Goal: Information Seeking & Learning: Find contact information

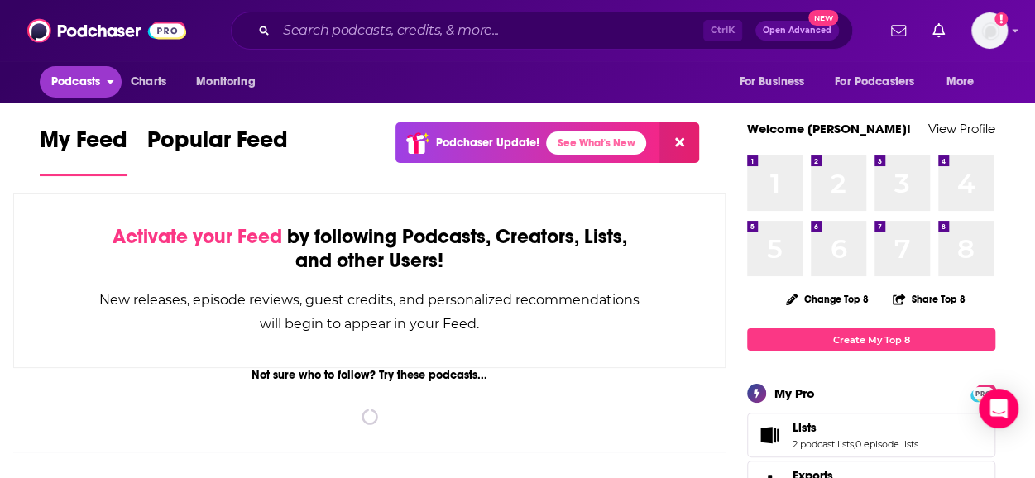
click at [74, 69] on button "Podcasts" at bounding box center [81, 81] width 82 height 31
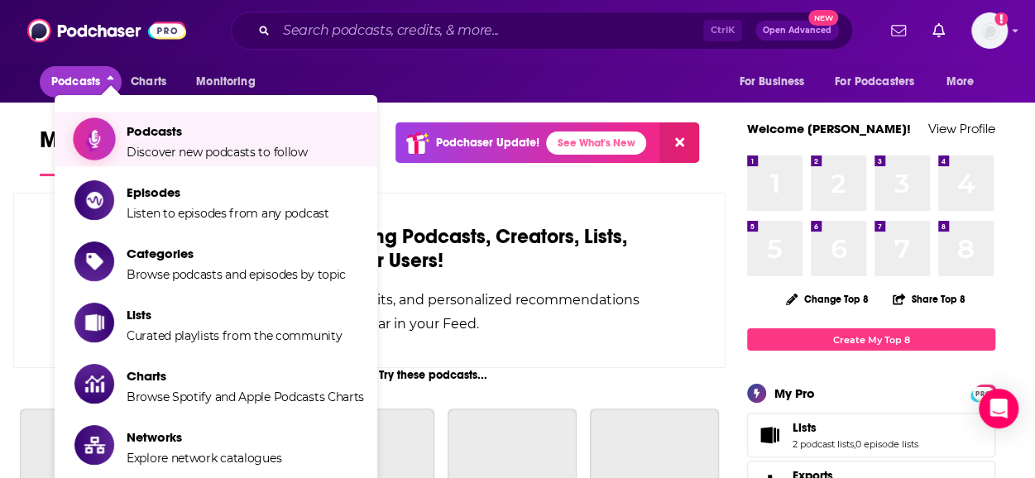
click at [147, 136] on span "Podcasts" at bounding box center [217, 131] width 181 height 16
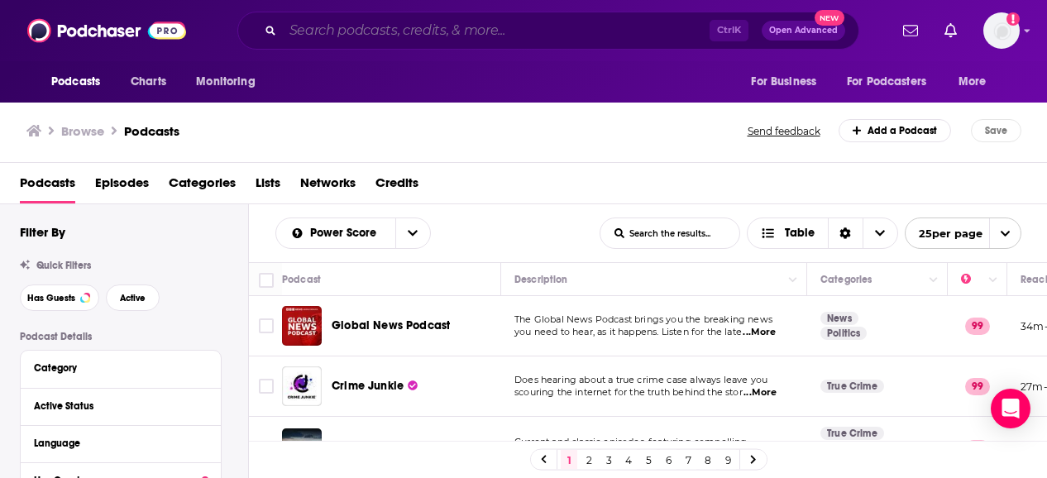
click at [360, 36] on input "Search podcasts, credits, & more..." at bounding box center [496, 30] width 427 height 26
click at [902, 173] on div "Podcasts Episodes Categories Lists Networks Credits" at bounding box center [527, 187] width 1015 height 34
click at [473, 57] on div "Podcasts Charts Monitoring Ctrl K Open Advanced New For Business For Podcasters…" at bounding box center [523, 30] width 1047 height 61
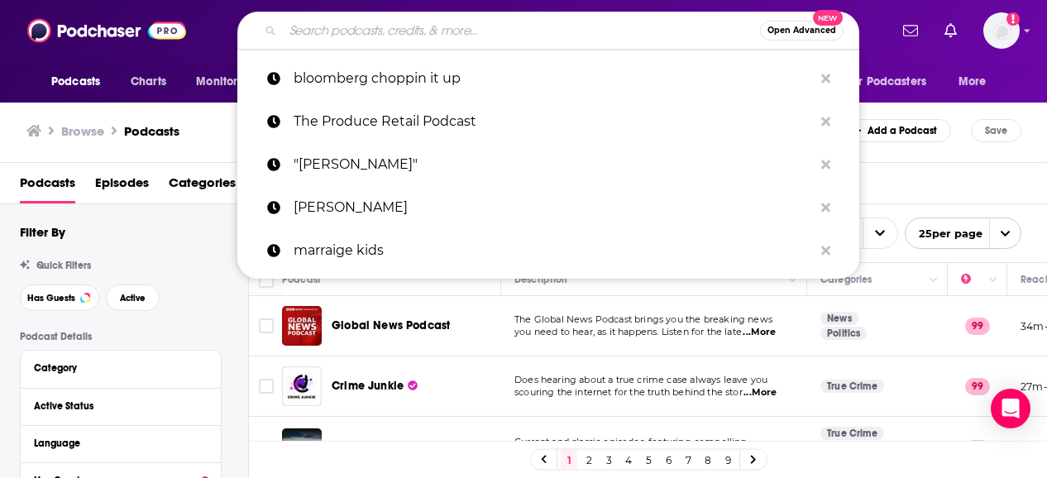
click at [462, 41] on input "Search podcasts, credits, & more..." at bounding box center [521, 30] width 477 height 26
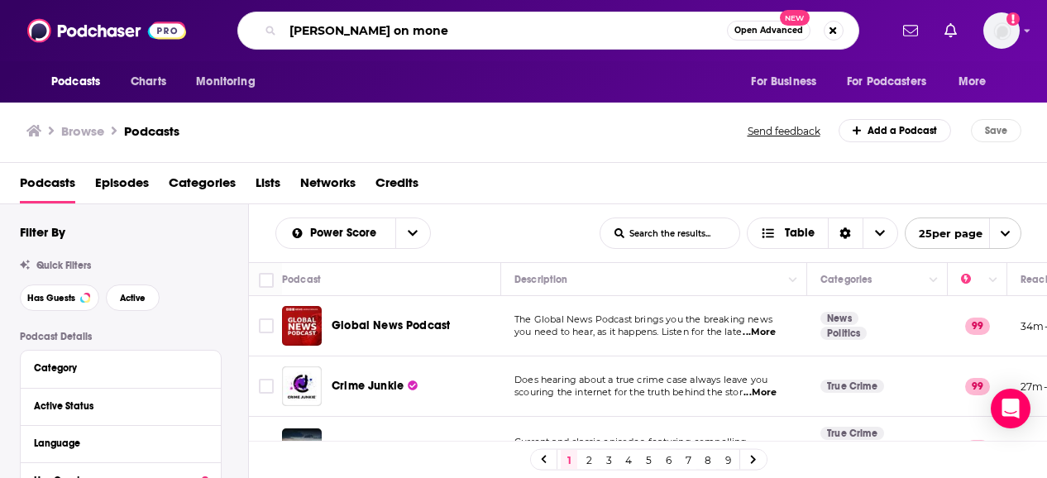
type input "[PERSON_NAME] on money"
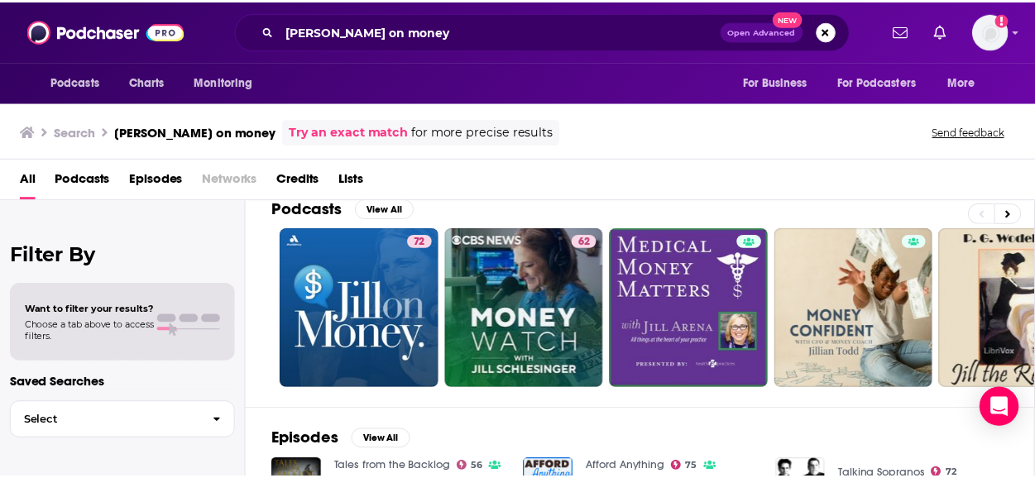
scroll to position [21, 0]
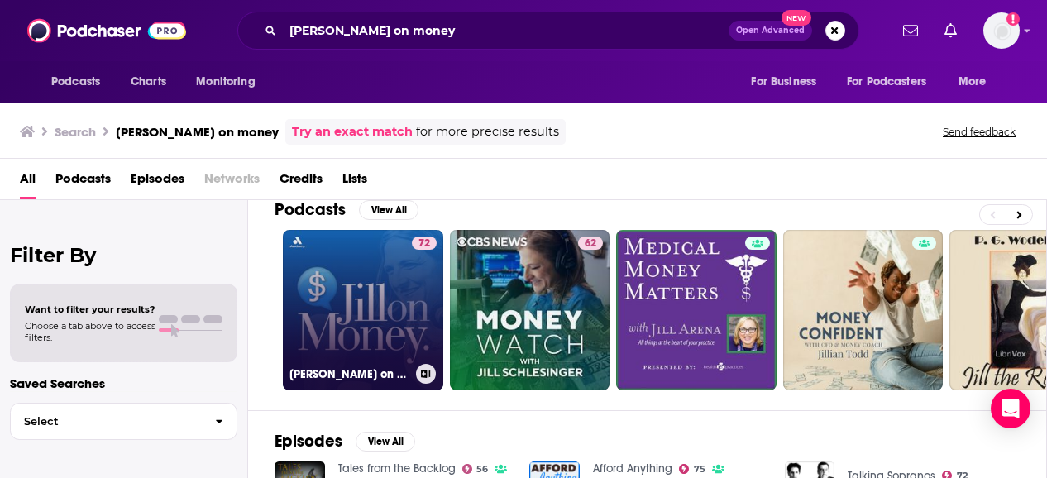
click at [347, 263] on link "72 Jill on Money with Jill Schlesinger" at bounding box center [363, 310] width 160 height 160
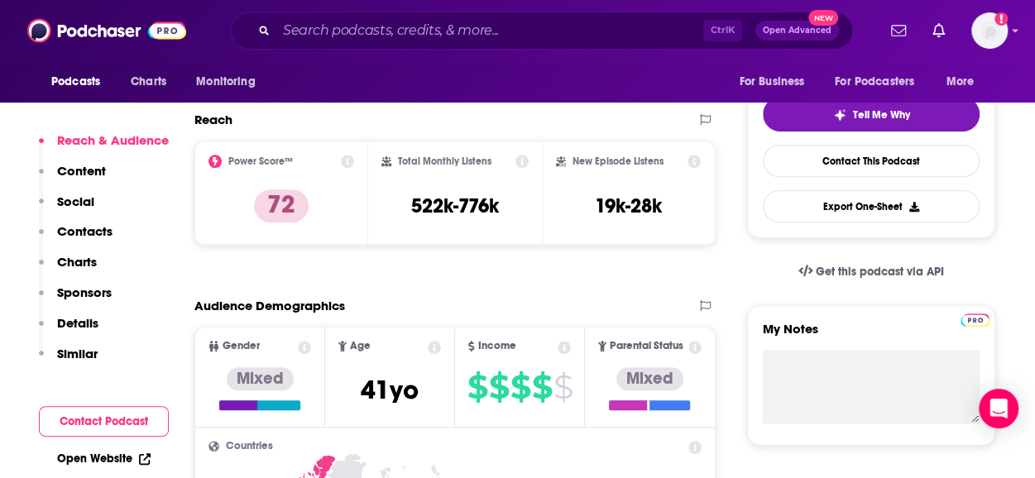
click at [78, 312] on button "Sponsors" at bounding box center [75, 300] width 73 height 31
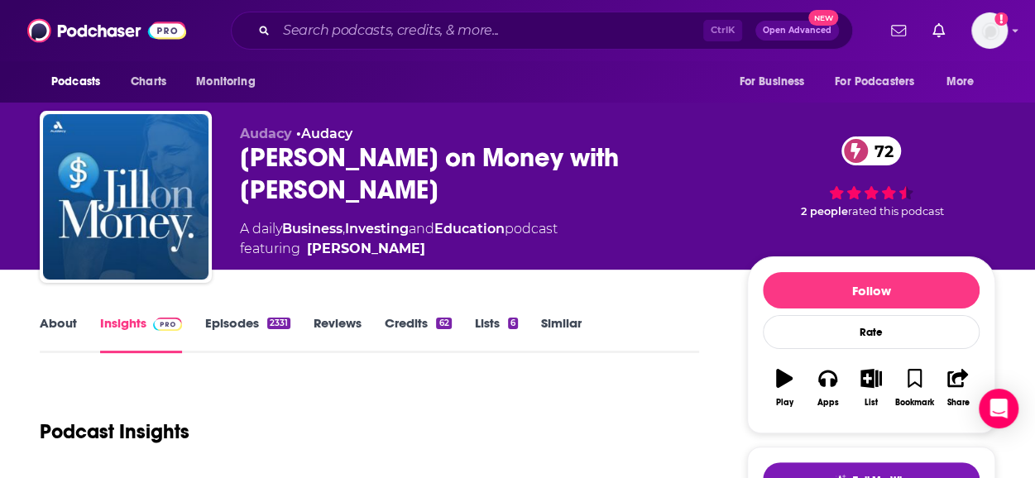
click at [128, 320] on link "Insights" at bounding box center [141, 334] width 82 height 38
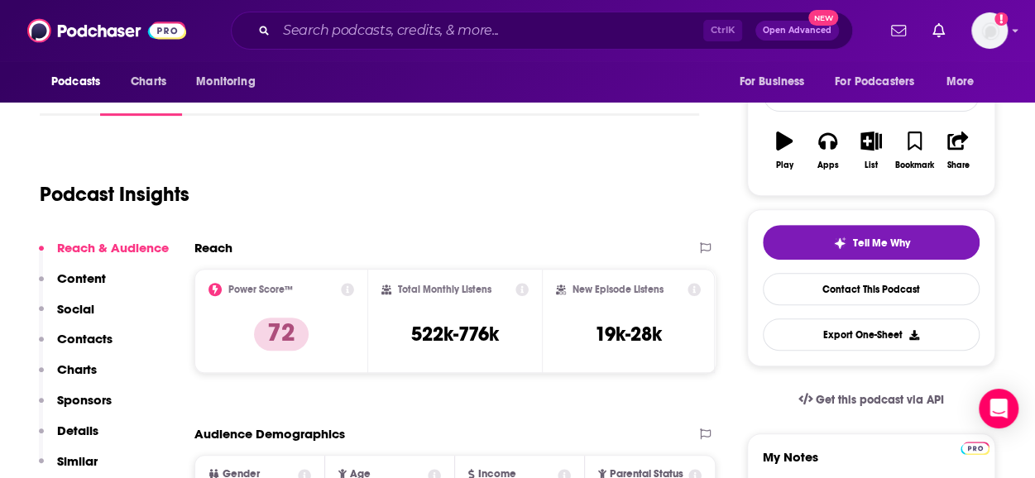
scroll to position [87, 0]
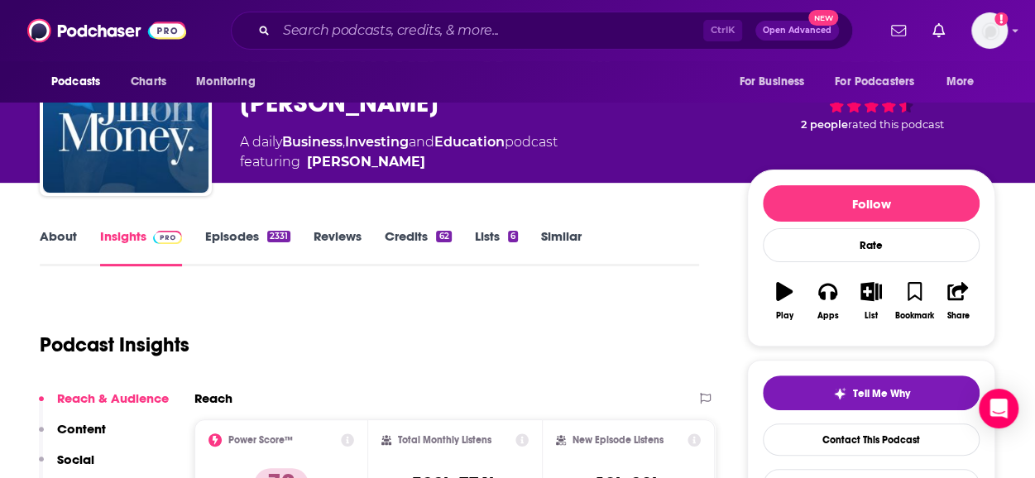
click at [237, 259] on link "Episodes 2331" at bounding box center [247, 247] width 85 height 38
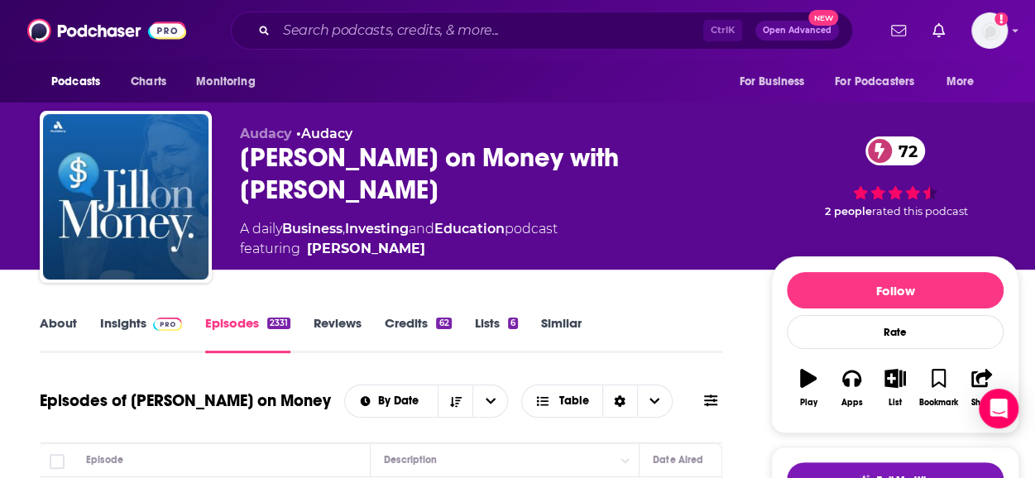
click at [144, 320] on link "Insights" at bounding box center [141, 334] width 82 height 38
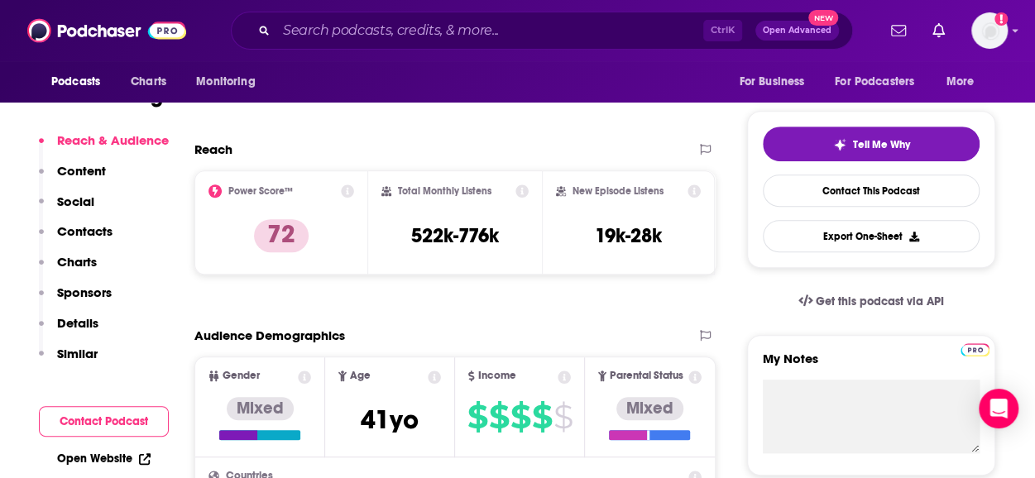
scroll to position [337, 0]
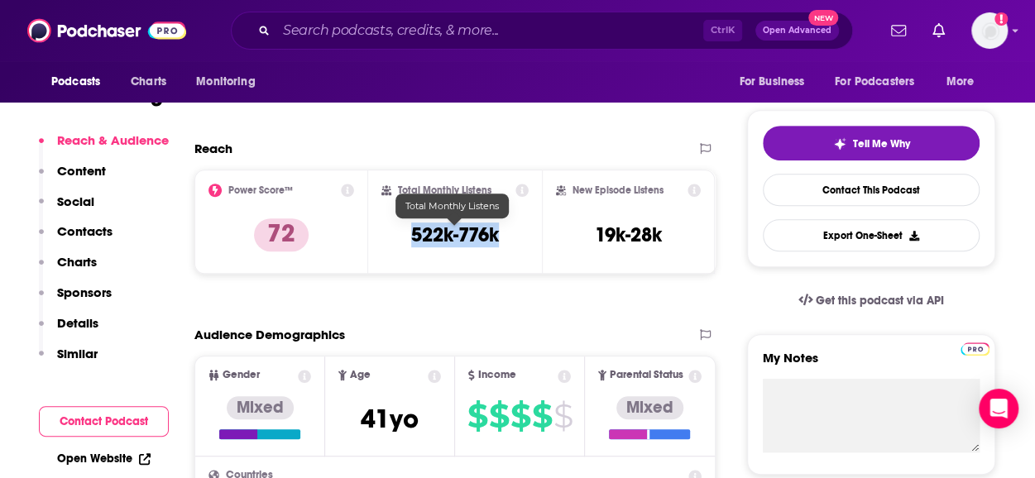
drag, startPoint x: 403, startPoint y: 237, endPoint x: 506, endPoint y: 225, distance: 104.0
click at [506, 225] on div "Total Monthly Listens 522k-776k" at bounding box center [454, 222] width 147 height 76
copy h3 "522k-776k"
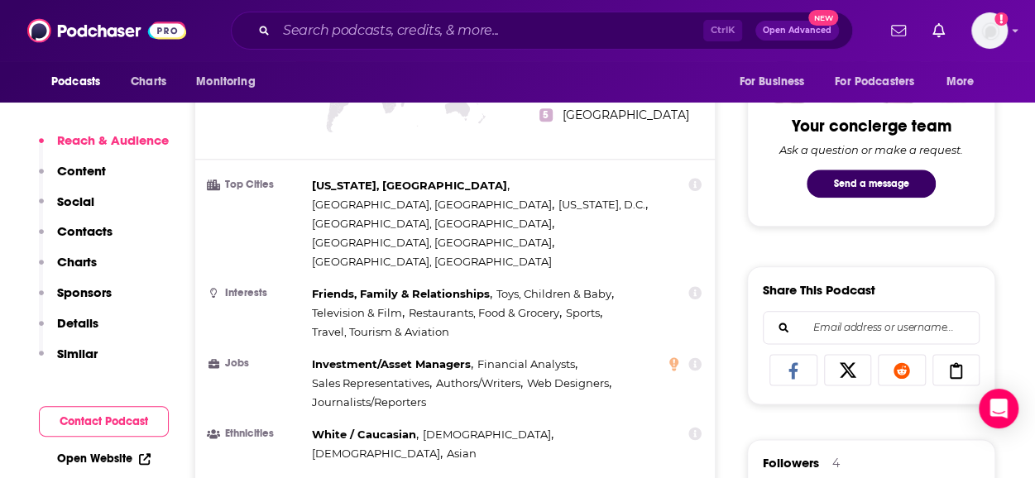
scroll to position [833, 0]
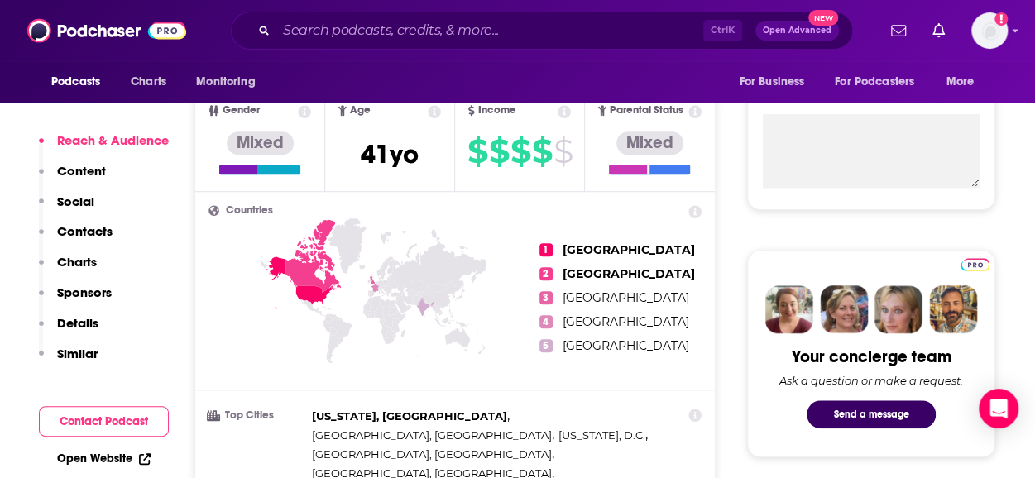
scroll to position [601, 0]
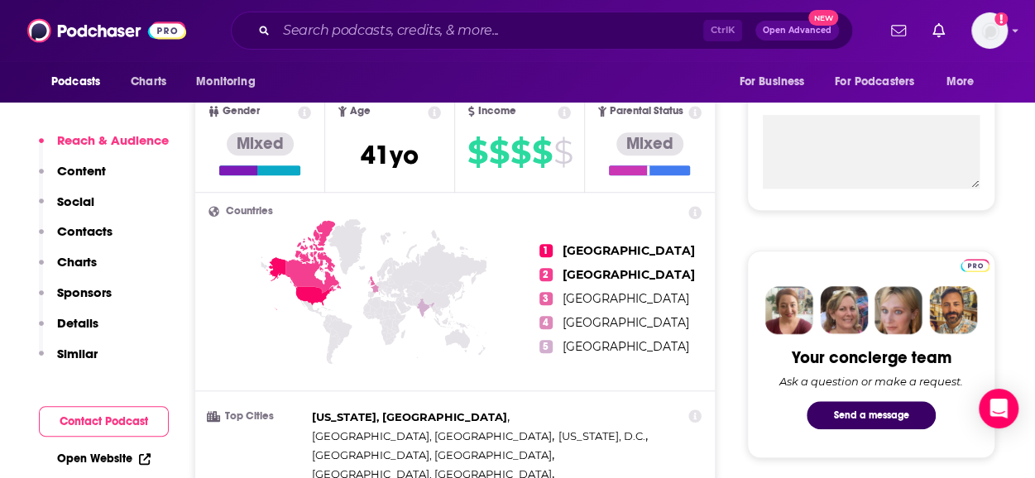
click at [89, 418] on button "Contact Podcast" at bounding box center [104, 421] width 130 height 31
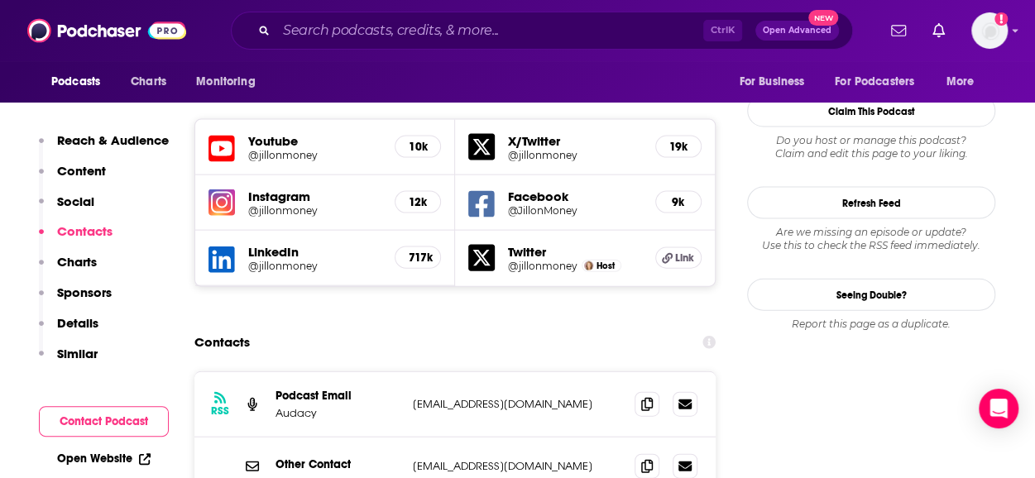
scroll to position [1695, 0]
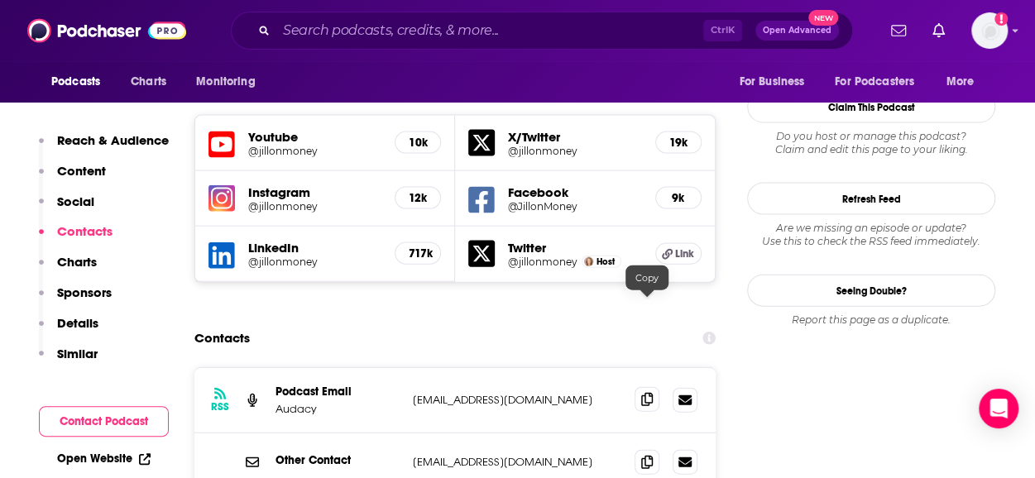
click at [648, 387] on span at bounding box center [646, 399] width 25 height 25
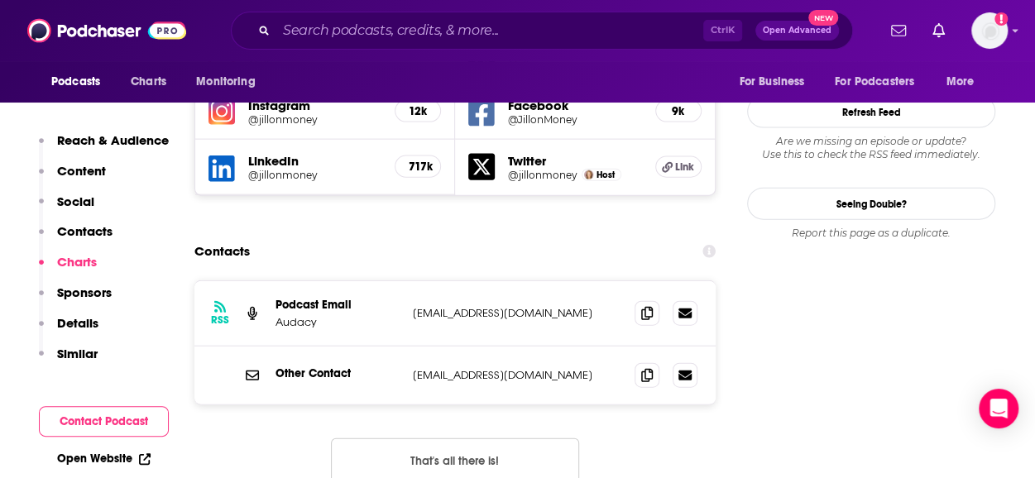
scroll to position [1783, 0]
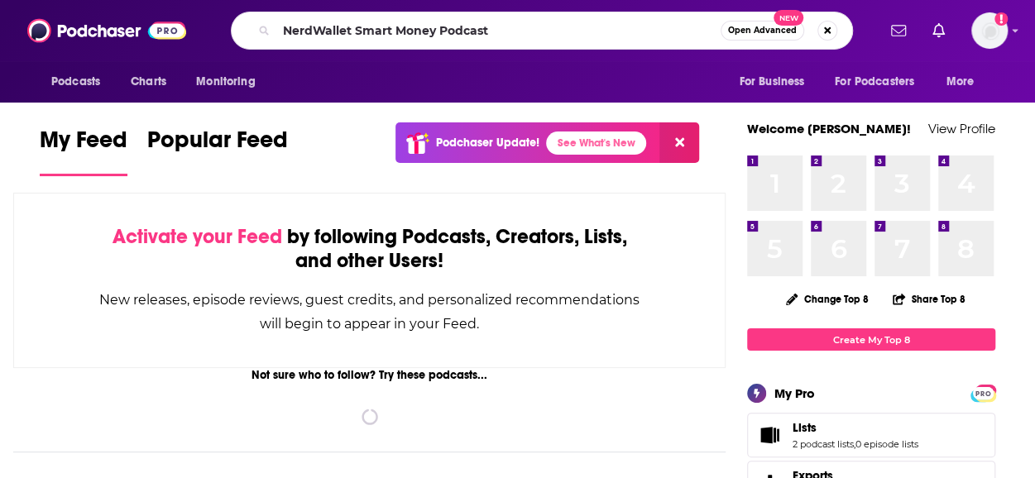
type input "NerdWallet Smart Money Podcast"
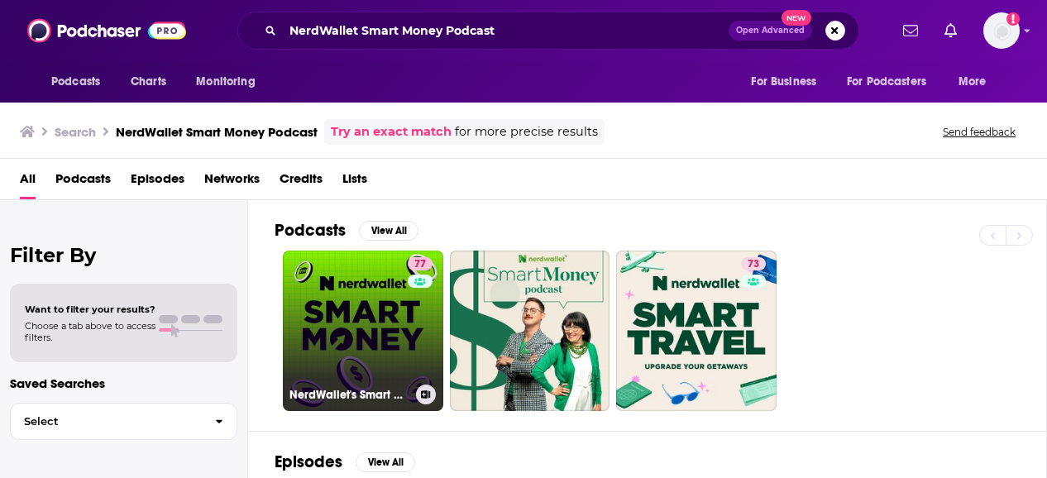
click at [349, 315] on link "77 NerdWallet's Smart Money Podcast" at bounding box center [363, 331] width 160 height 160
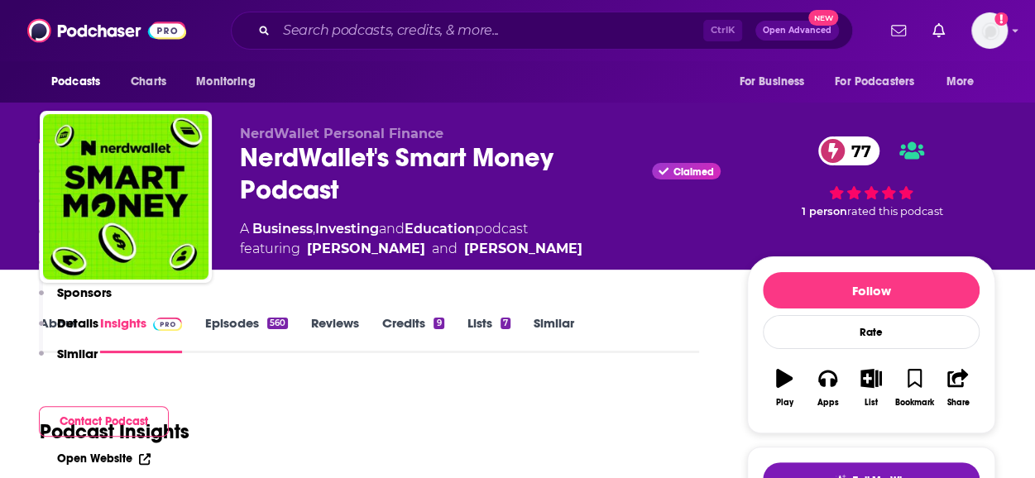
scroll to position [336, 0]
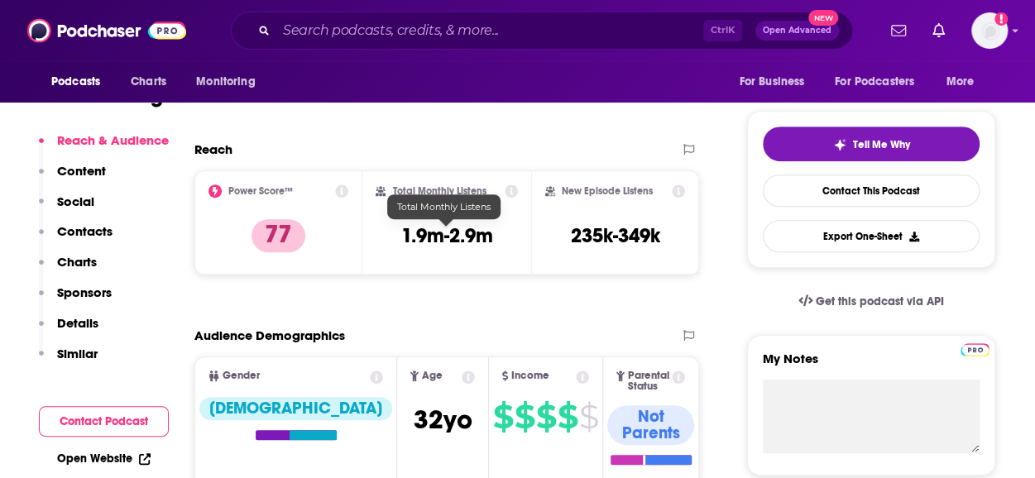
click at [448, 232] on h3 "1.9m-2.9m" at bounding box center [447, 235] width 92 height 25
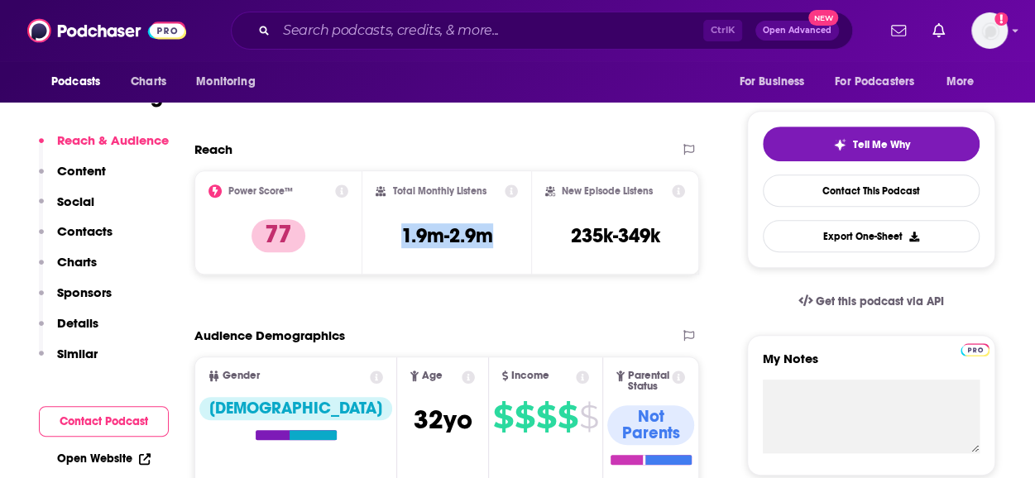
drag, startPoint x: 391, startPoint y: 231, endPoint x: 498, endPoint y: 246, distance: 107.9
click at [498, 246] on div "Total Monthly Listens 1.9m-2.9m" at bounding box center [446, 222] width 141 height 76
copy h3 "1.9m-2.9m"
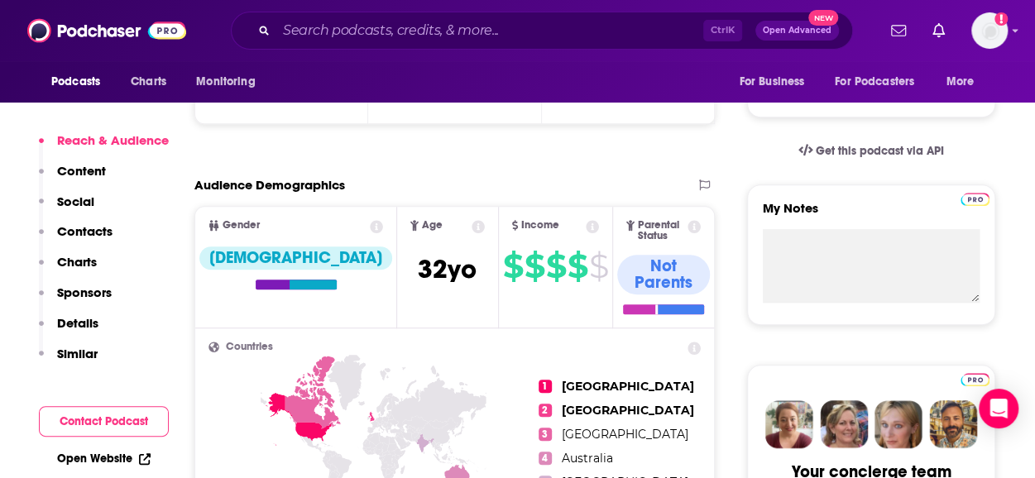
click at [74, 418] on button "Contact Podcast" at bounding box center [104, 421] width 130 height 31
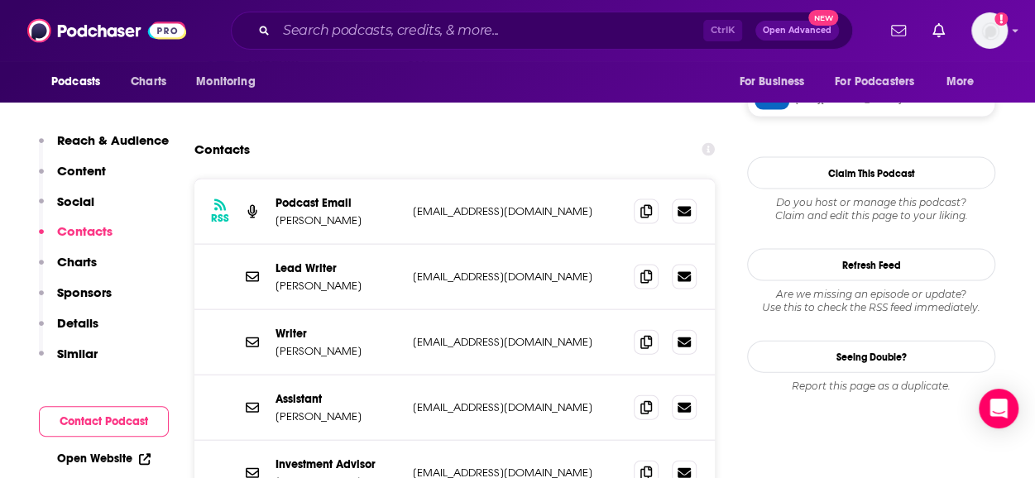
scroll to position [1629, 0]
click at [644, 203] on icon at bounding box center [646, 209] width 12 height 13
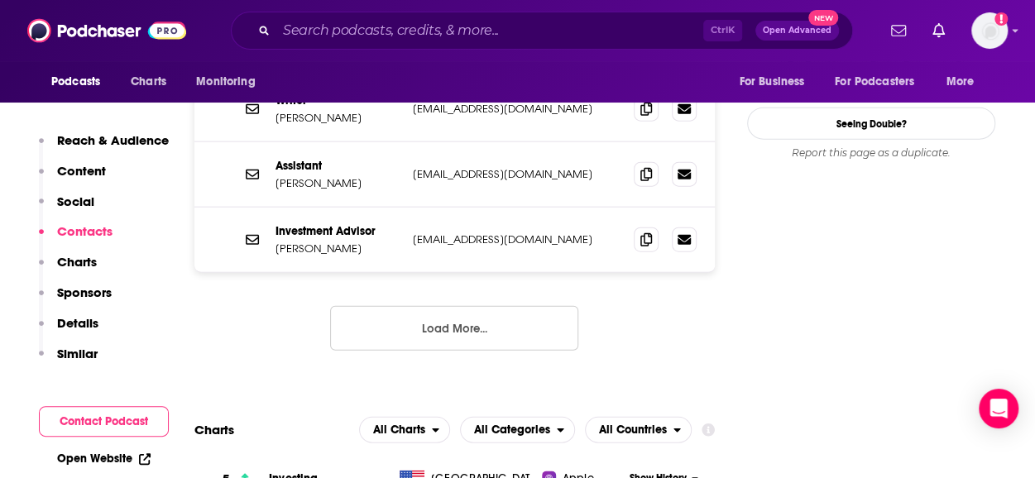
scroll to position [1863, 0]
click at [460, 305] on button "Load More..." at bounding box center [454, 327] width 248 height 45
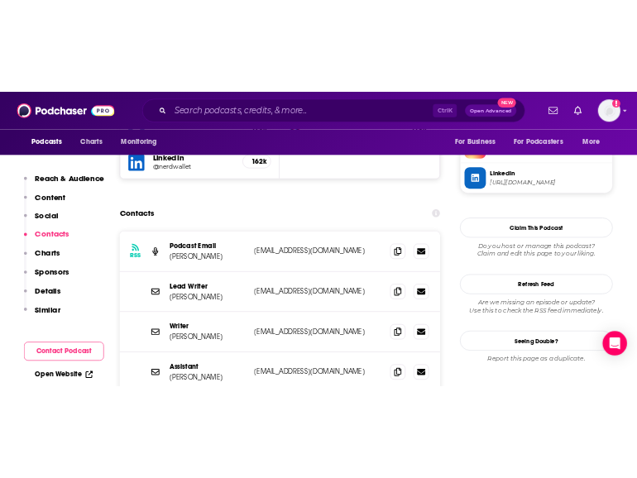
scroll to position [1580, 0]
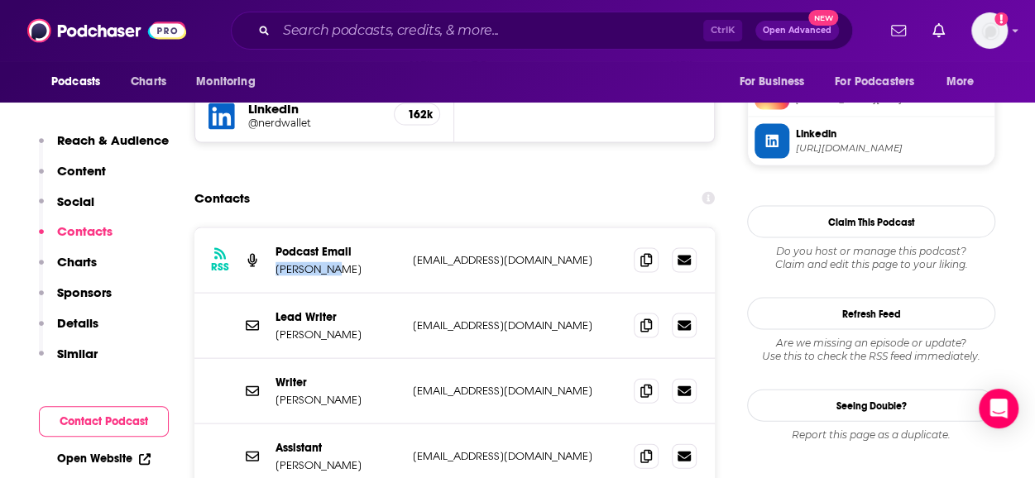
drag, startPoint x: 341, startPoint y: 205, endPoint x: 269, endPoint y: 213, distance: 72.3
click at [269, 228] on div "RSS Podcast Email [PERSON_NAME] [EMAIL_ADDRESS][DOMAIN_NAME] [EMAIL_ADDRESS][DO…" at bounding box center [454, 260] width 520 height 65
copy p "[PERSON_NAME]"
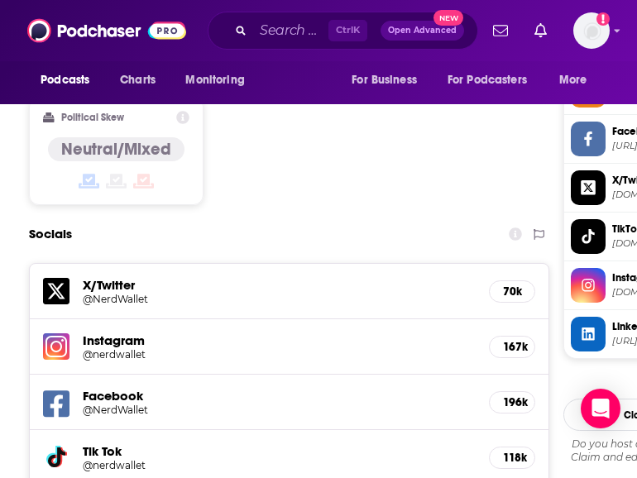
scroll to position [1565, 0]
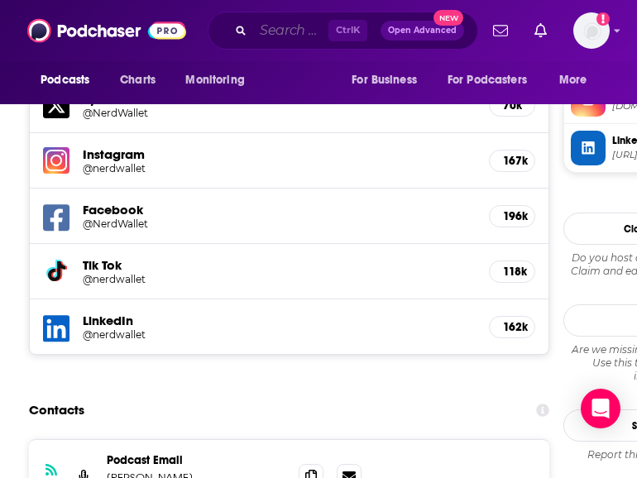
click at [270, 32] on input "Search podcasts, credits, & more..." at bounding box center [290, 30] width 75 height 26
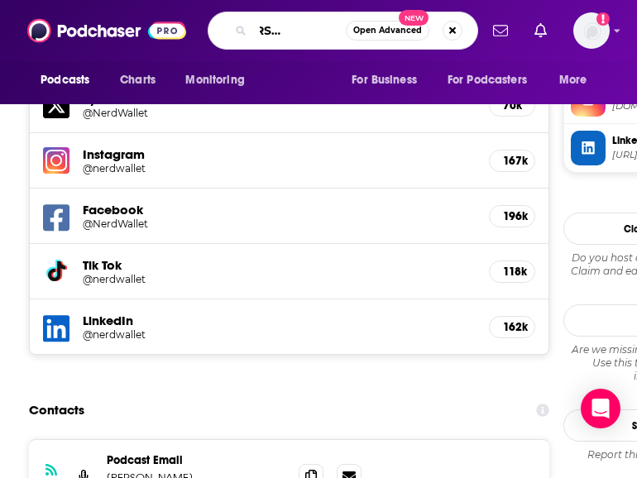
type input "the [PERSON_NAME] podcast"
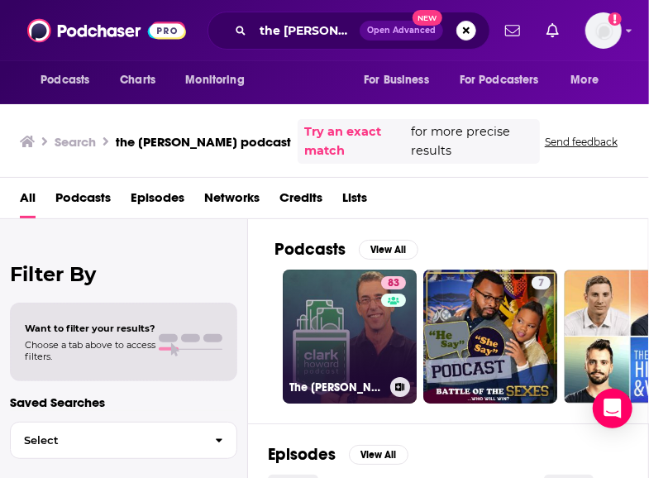
click at [346, 318] on link "83 The [PERSON_NAME] Podcast" at bounding box center [350, 337] width 134 height 134
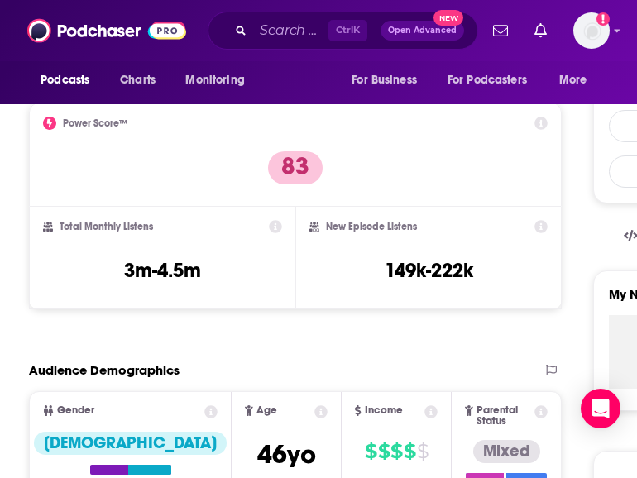
scroll to position [465, 0]
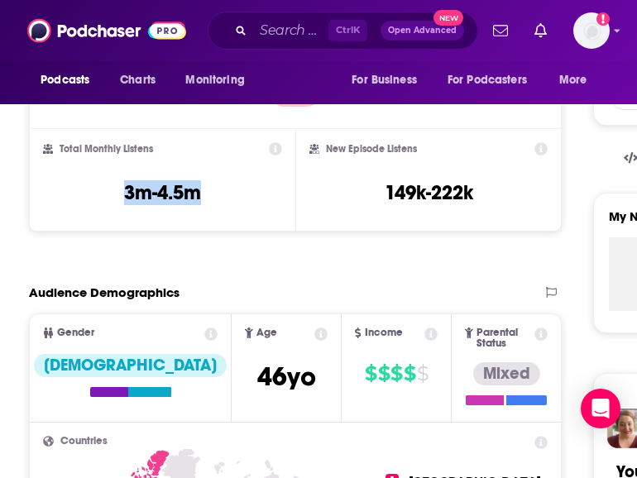
drag, startPoint x: 117, startPoint y: 194, endPoint x: 208, endPoint y: 196, distance: 90.2
click at [208, 196] on div "Total Monthly Listens 3m-4.5m" at bounding box center [162, 180] width 239 height 76
copy h3 "3m-4.5m"
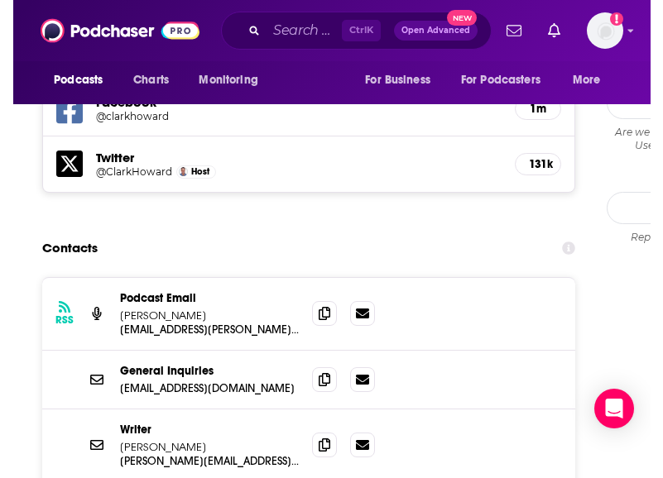
scroll to position [1735, 0]
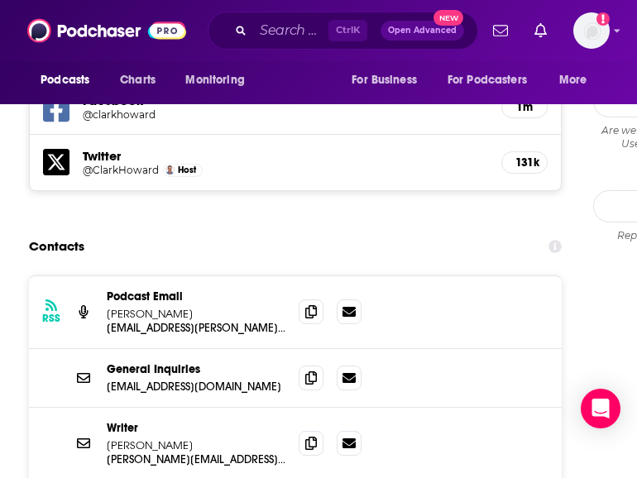
drag, startPoint x: 0, startPoint y: 230, endPoint x: -42, endPoint y: 227, distance: 42.3
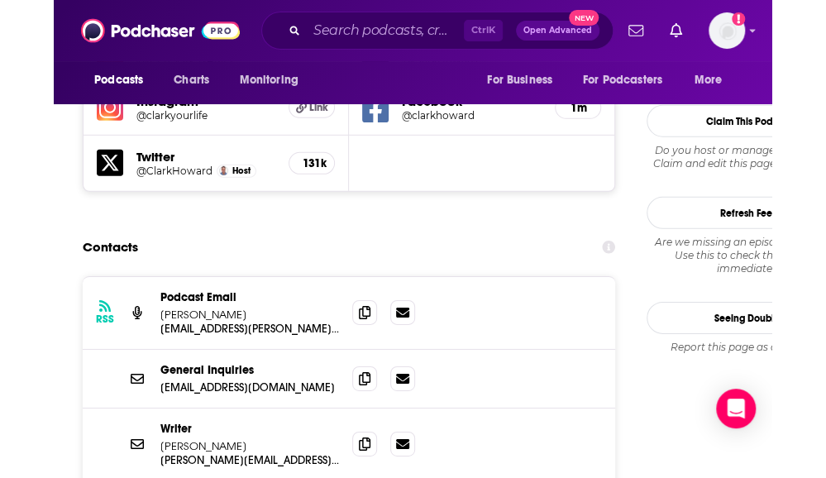
scroll to position [1521, 0]
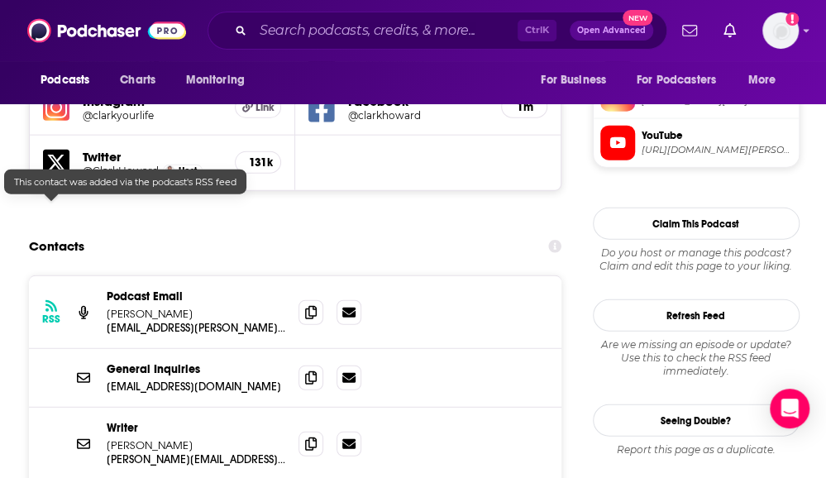
click at [55, 313] on h3 "RSS" at bounding box center [51, 319] width 18 height 13
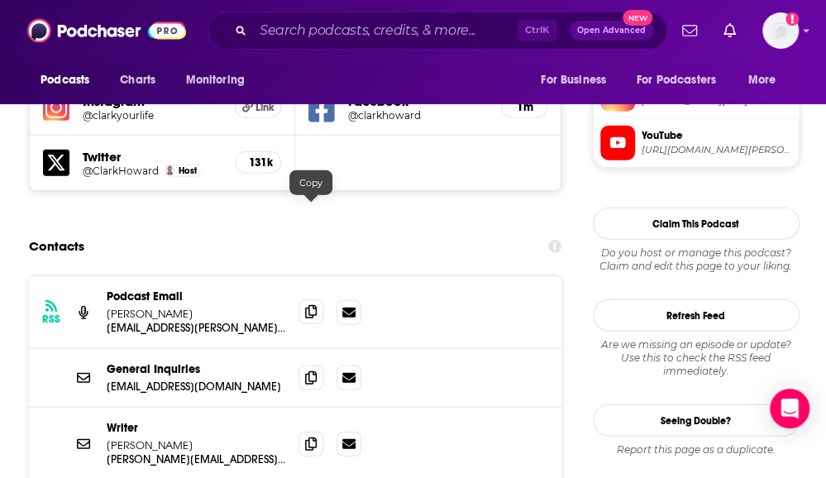
click at [303, 299] on span at bounding box center [311, 311] width 25 height 25
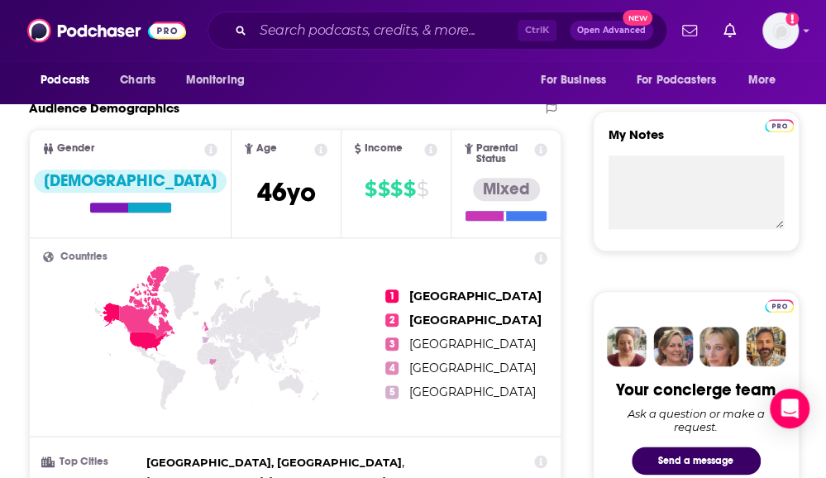
scroll to position [0, 0]
